Goal: Find specific page/section: Find specific page/section

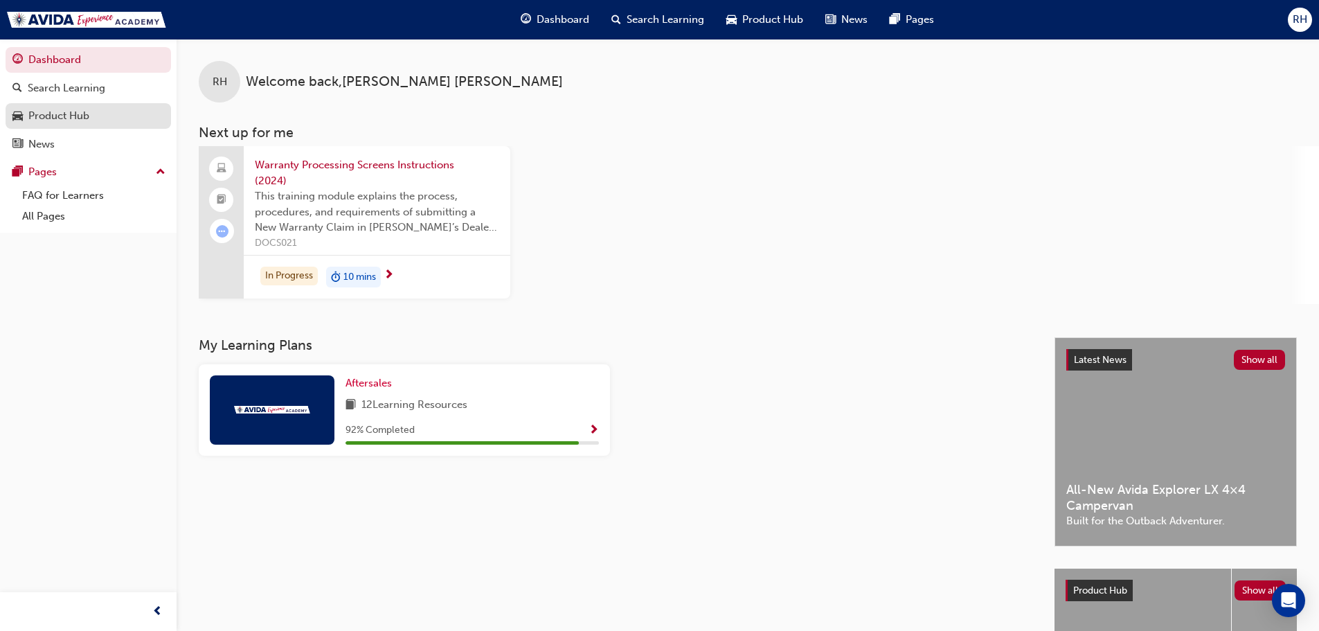
click at [73, 122] on div "Product Hub" at bounding box center [58, 116] width 61 height 16
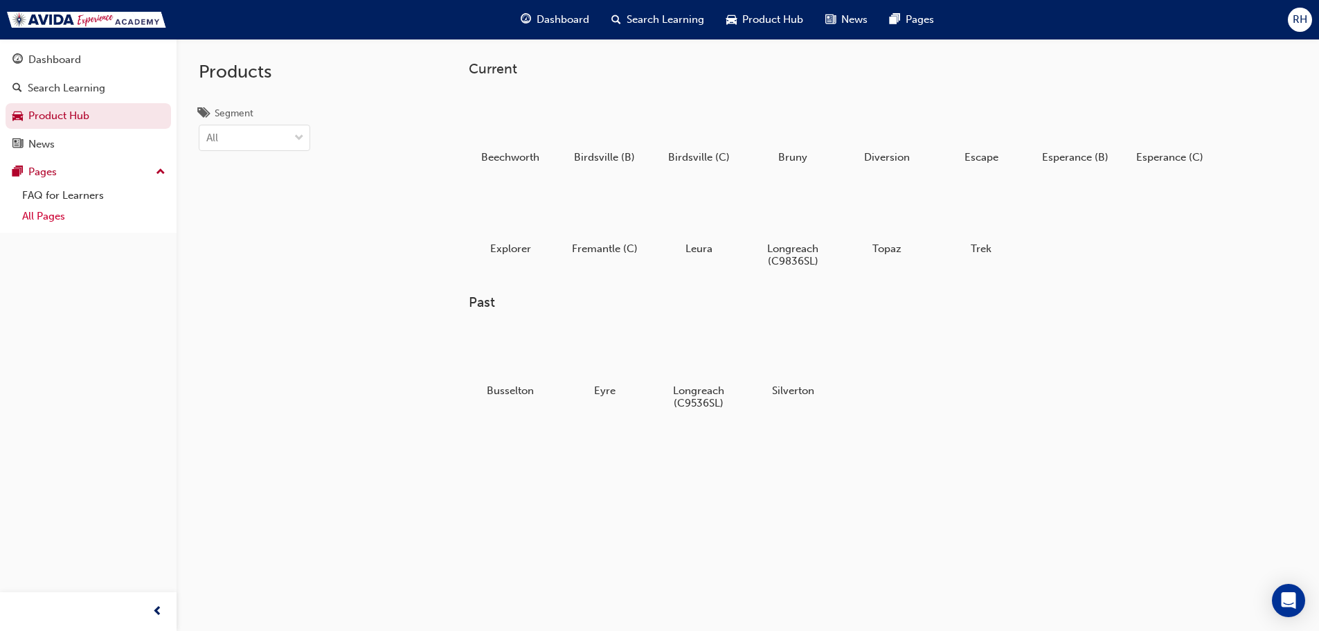
click at [58, 216] on link "All Pages" at bounding box center [94, 216] width 154 height 21
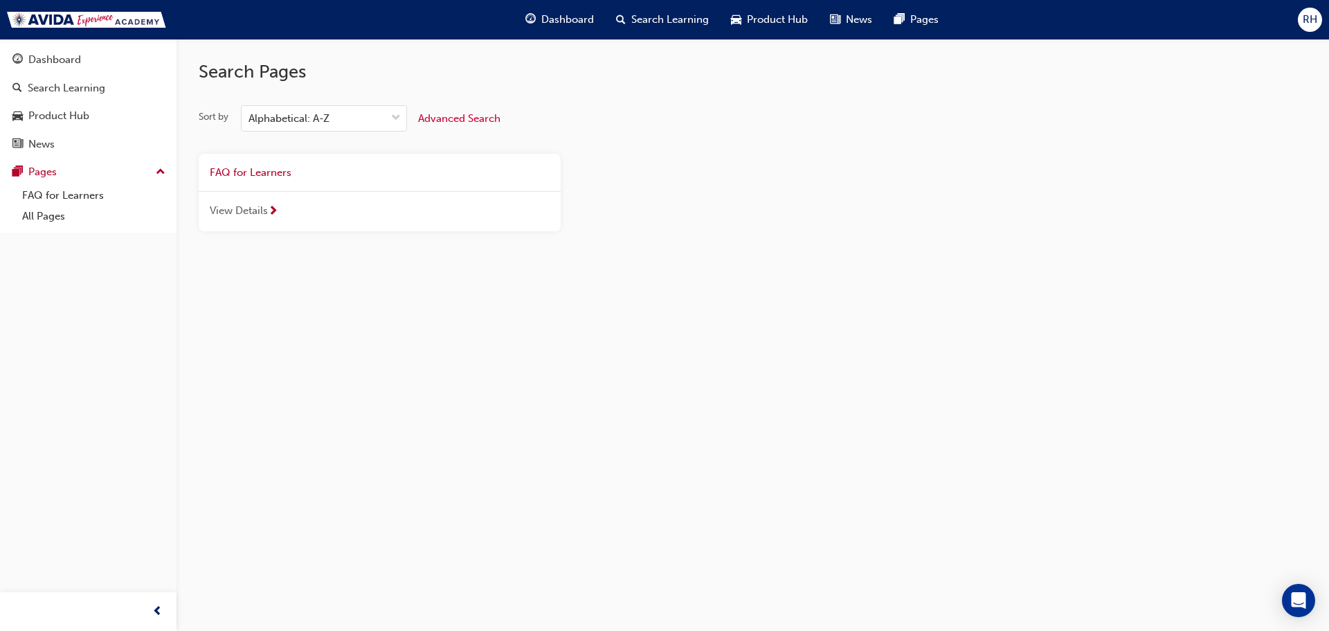
click at [469, 118] on span "Advanced Search" at bounding box center [459, 118] width 82 height 12
click at [357, 233] on input "Keyword" at bounding box center [387, 237] width 355 height 26
type input "shop"
